Goal: Connect with others: Establish contact or relationships with other users

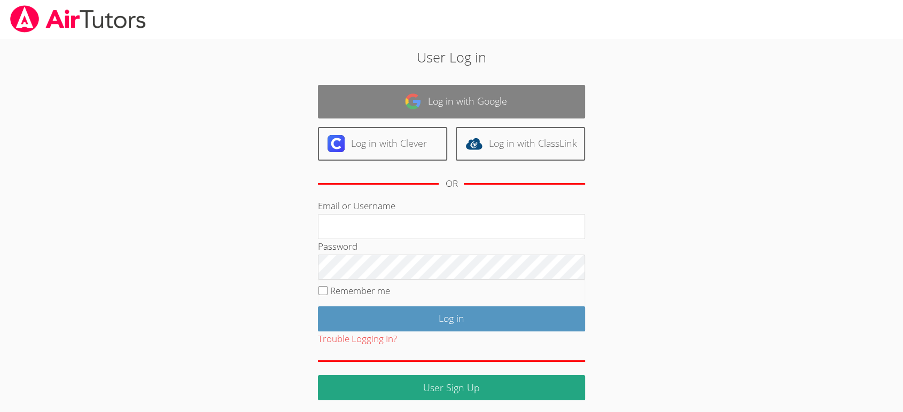
click at [403, 114] on link "Log in with Google" at bounding box center [451, 102] width 267 height 34
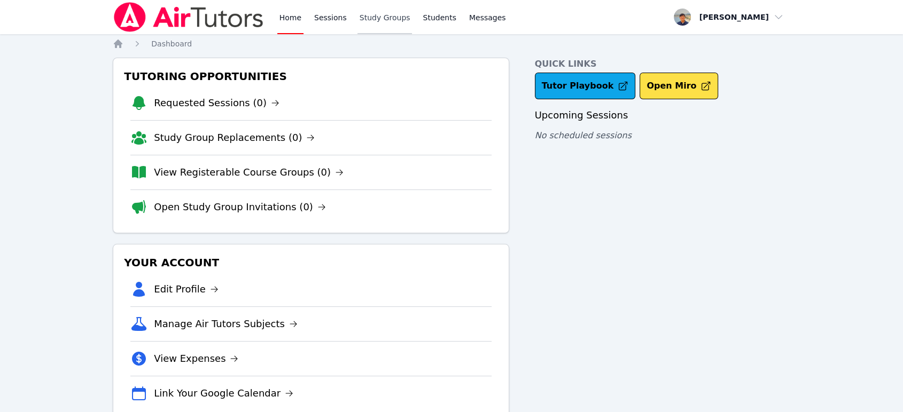
click at [368, 21] on link "Study Groups" at bounding box center [384, 17] width 55 height 34
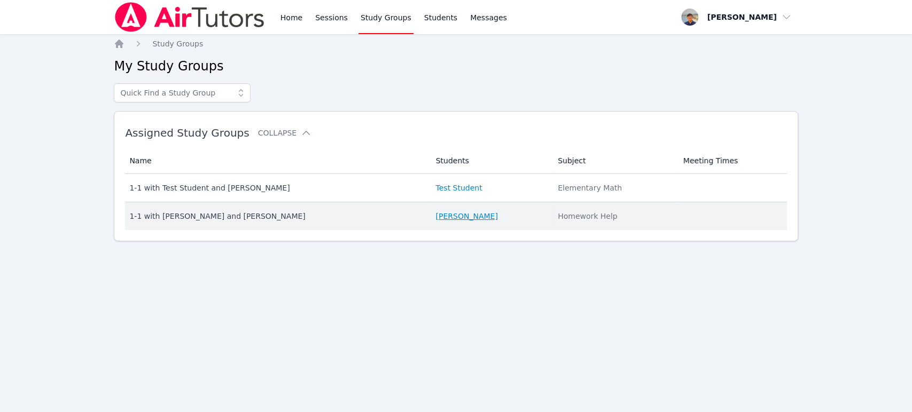
click at [444, 216] on link "[PERSON_NAME]" at bounding box center [466, 216] width 62 height 11
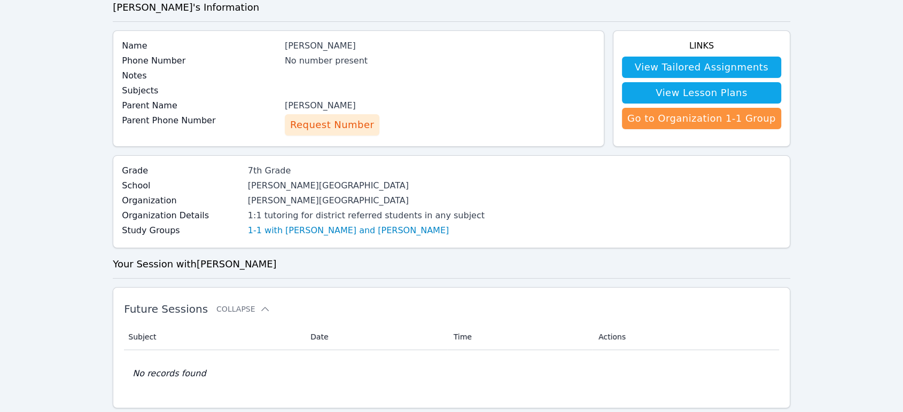
scroll to position [59, 0]
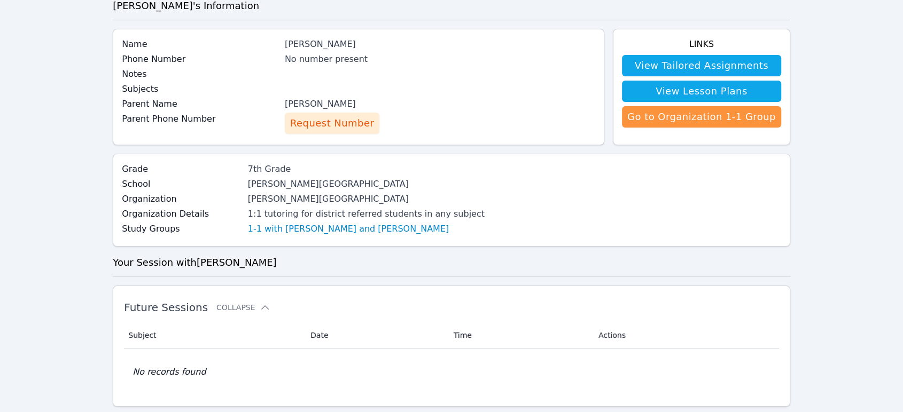
click at [356, 127] on span "Request Number" at bounding box center [332, 123] width 84 height 15
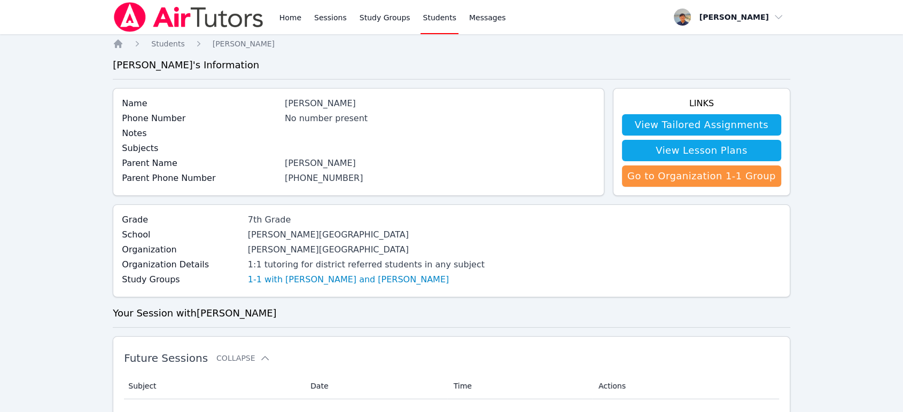
drag, startPoint x: 585, startPoint y: 244, endPoint x: 550, endPoint y: 123, distance: 126.4
